Goal: Communication & Community: Answer question/provide support

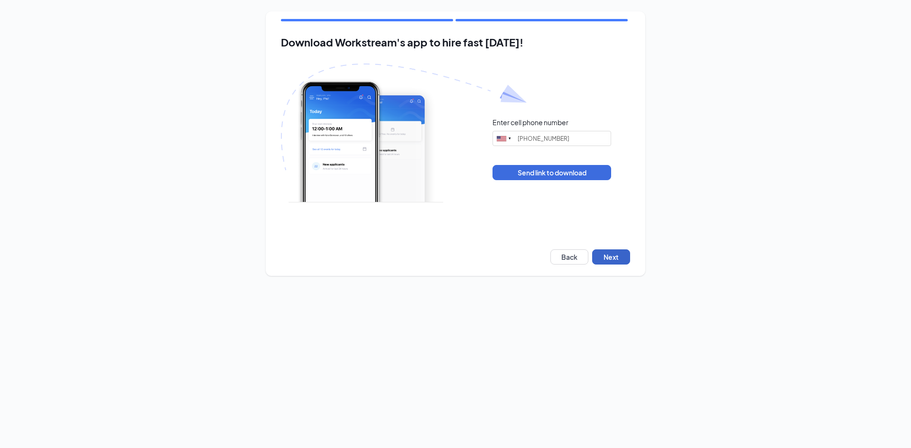
click at [611, 262] on button "Next" at bounding box center [611, 257] width 38 height 15
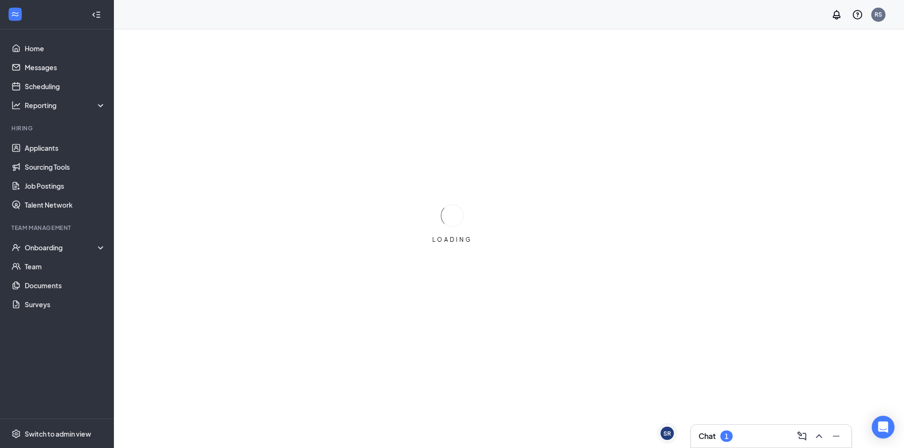
click at [717, 438] on div "Chat 1" at bounding box center [715, 436] width 34 height 11
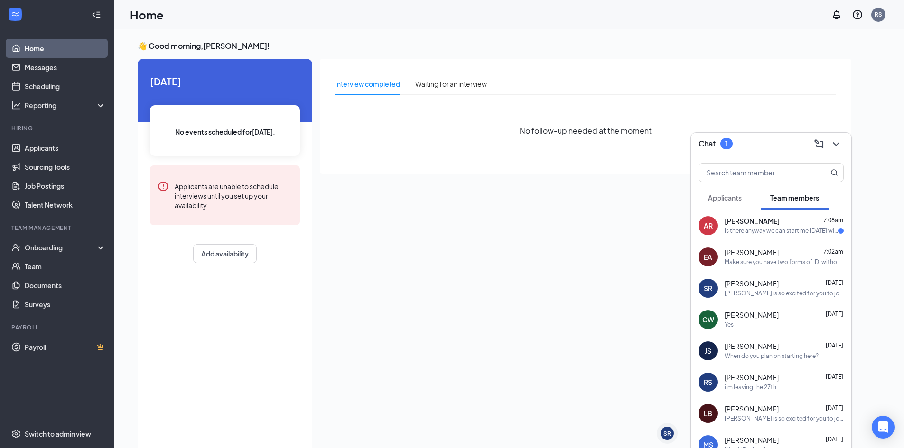
click at [742, 235] on div "Is there anyway we can start me on Monday with all this instead. My kid just st…" at bounding box center [780, 231] width 113 height 8
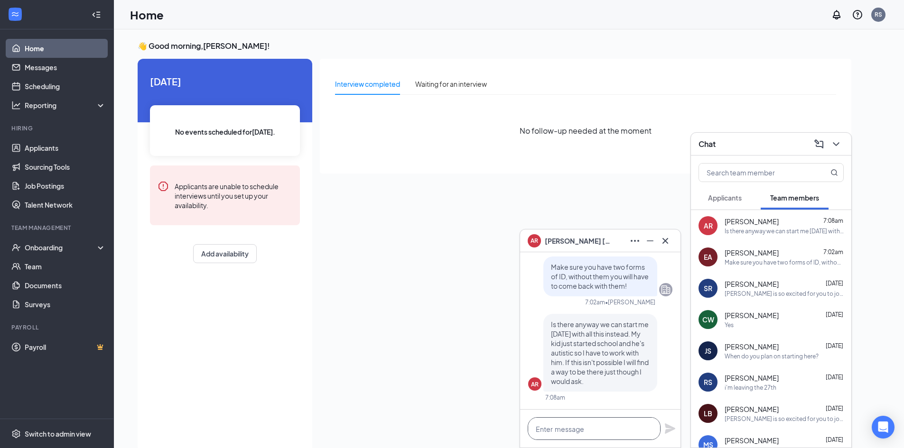
click at [591, 431] on textarea at bounding box center [594, 428] width 133 height 23
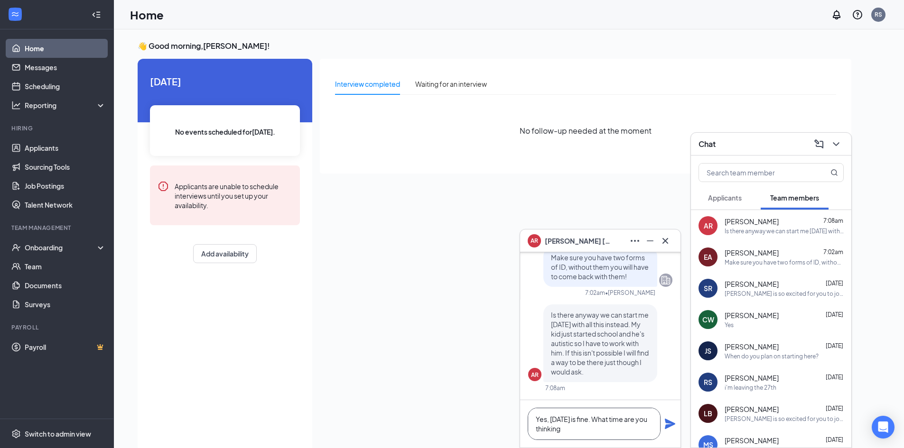
type textarea "Yes, Monday is fine. What time are you thinking"
click at [670, 425] on icon "Plane" at bounding box center [670, 424] width 10 height 10
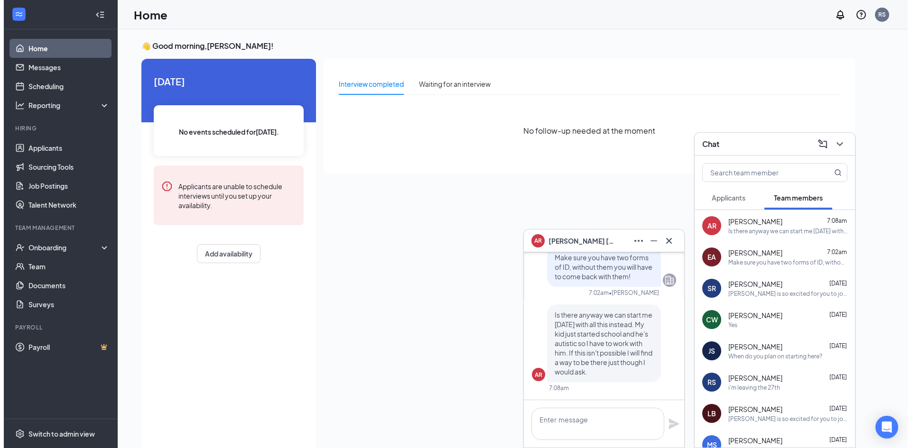
scroll to position [0, 0]
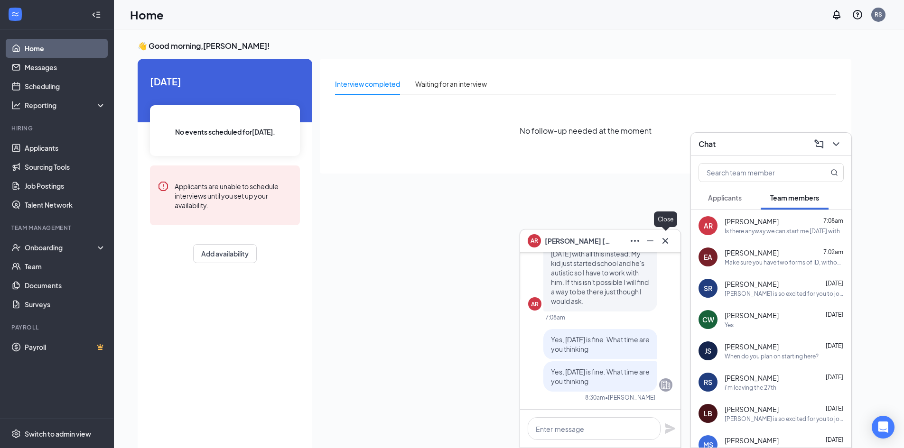
click at [666, 242] on icon "Cross" at bounding box center [665, 241] width 6 height 6
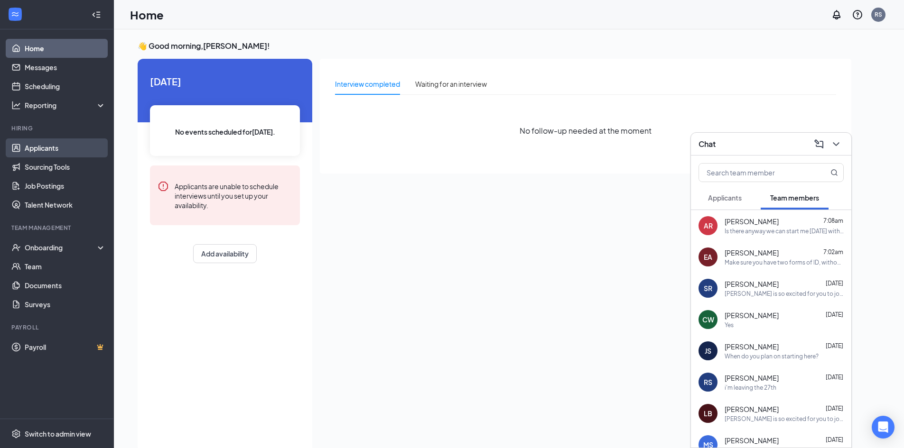
drag, startPoint x: 54, startPoint y: 150, endPoint x: 148, endPoint y: 160, distance: 94.5
click at [54, 151] on link "Applicants" at bounding box center [65, 148] width 81 height 19
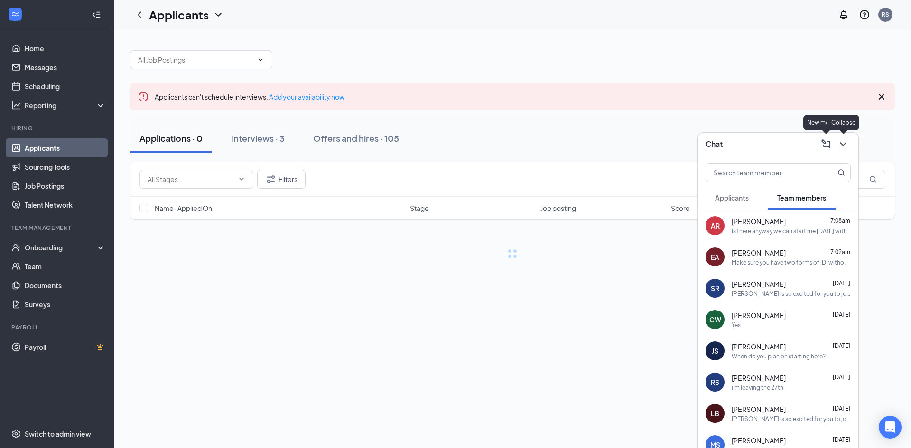
drag, startPoint x: 839, startPoint y: 141, endPoint x: 832, endPoint y: 143, distance: 7.8
click at [838, 141] on icon "ChevronDown" at bounding box center [842, 144] width 11 height 11
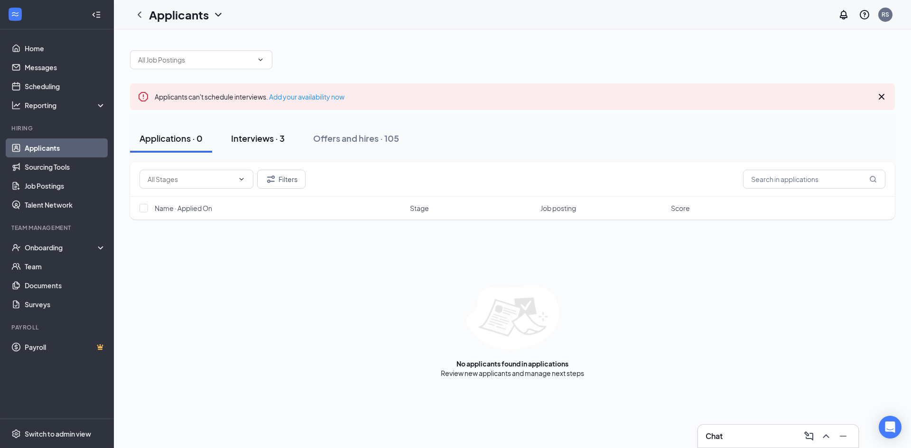
click at [269, 145] on button "Interviews · 3" at bounding box center [258, 138] width 73 height 28
